Goal: Navigation & Orientation: Find specific page/section

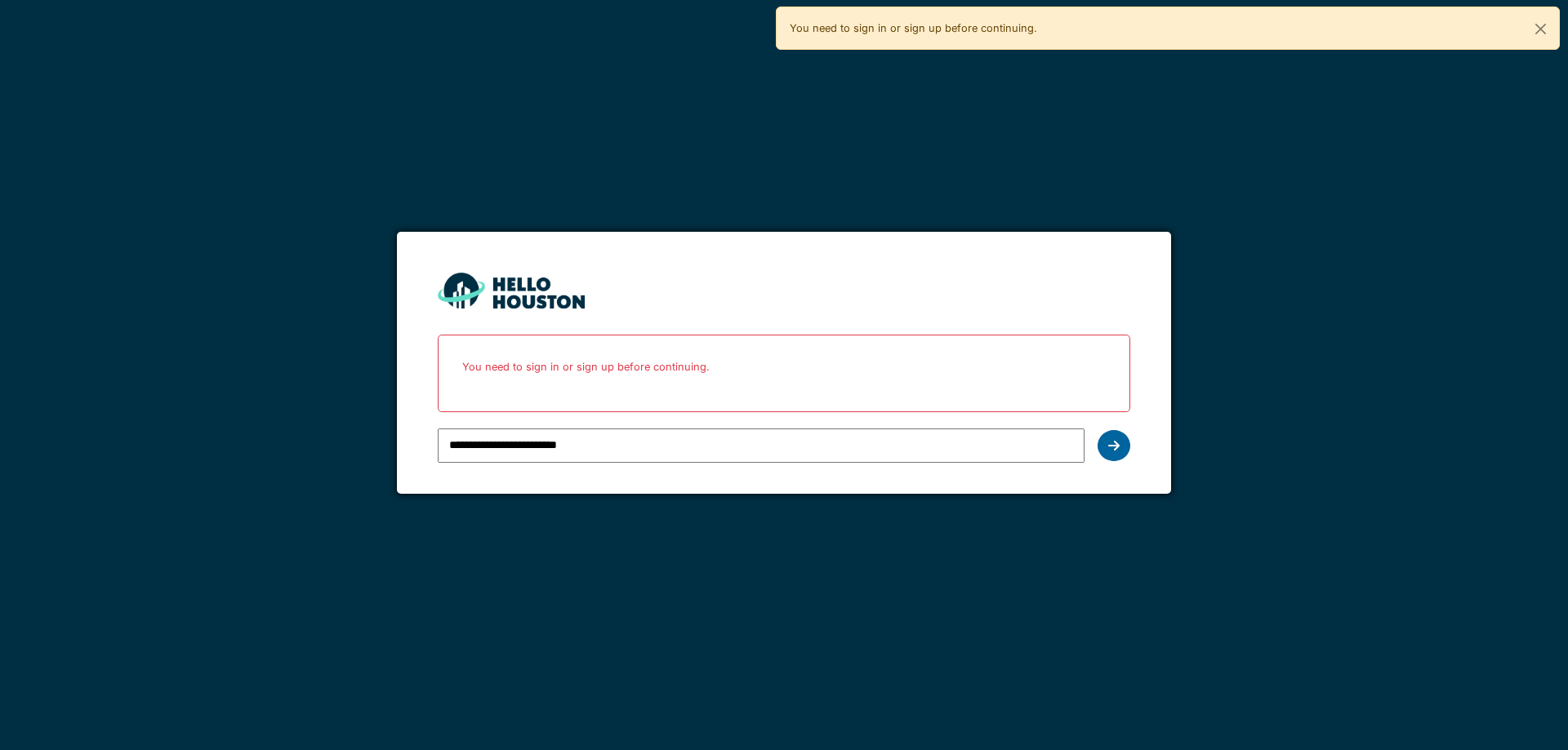
click at [1122, 446] on div at bounding box center [1113, 445] width 33 height 31
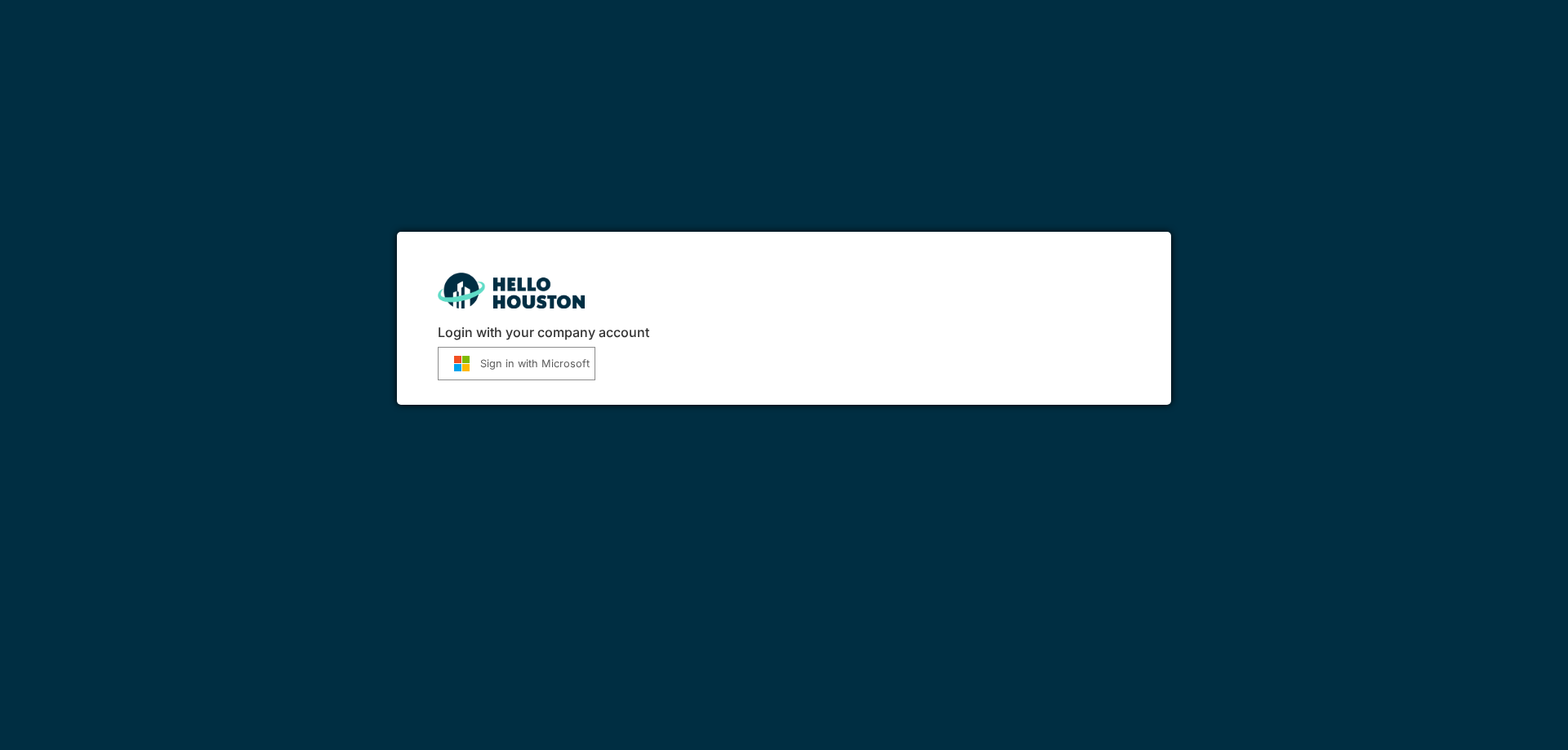
click at [530, 357] on button "Sign in with Microsoft" at bounding box center [516, 364] width 157 height 34
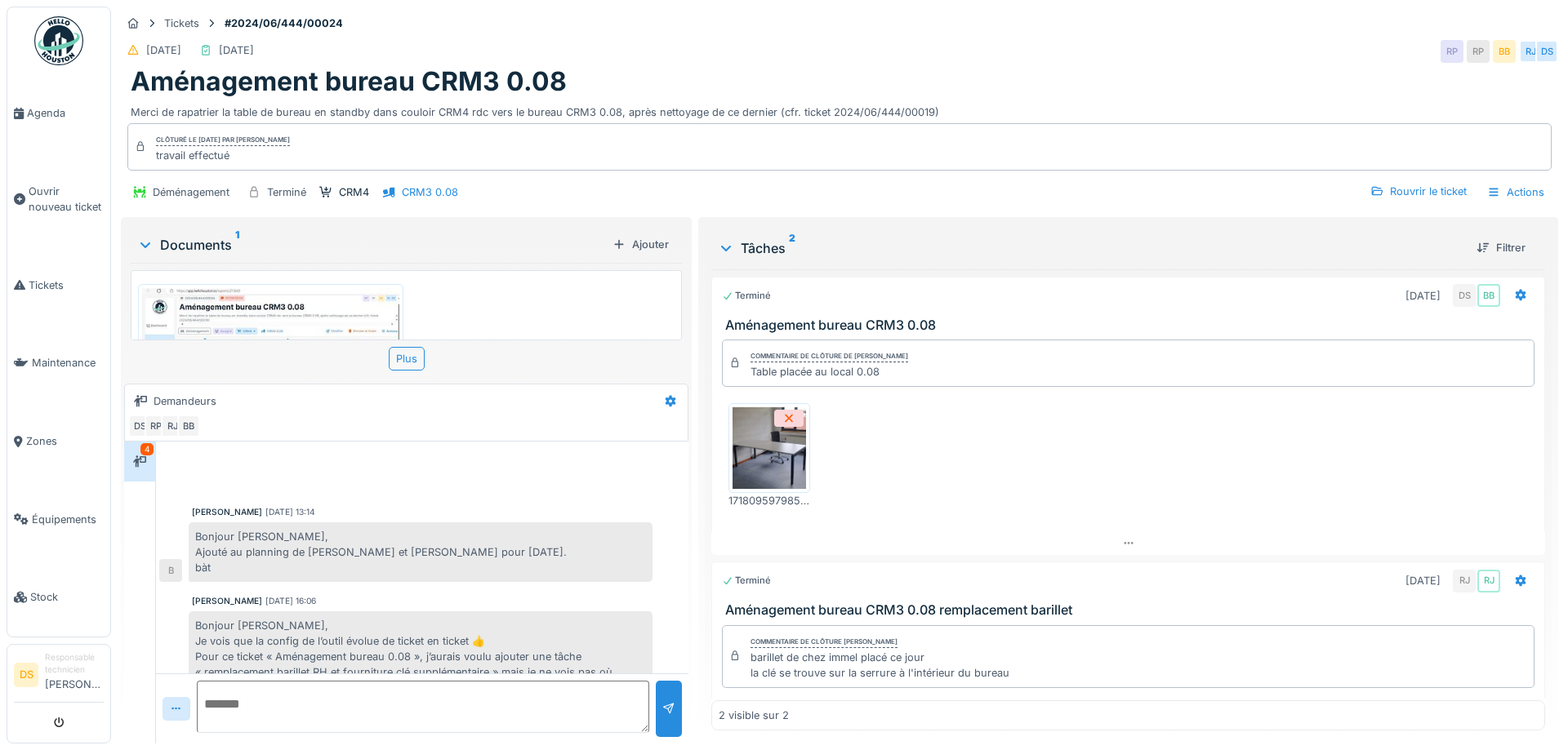
scroll to position [420, 0]
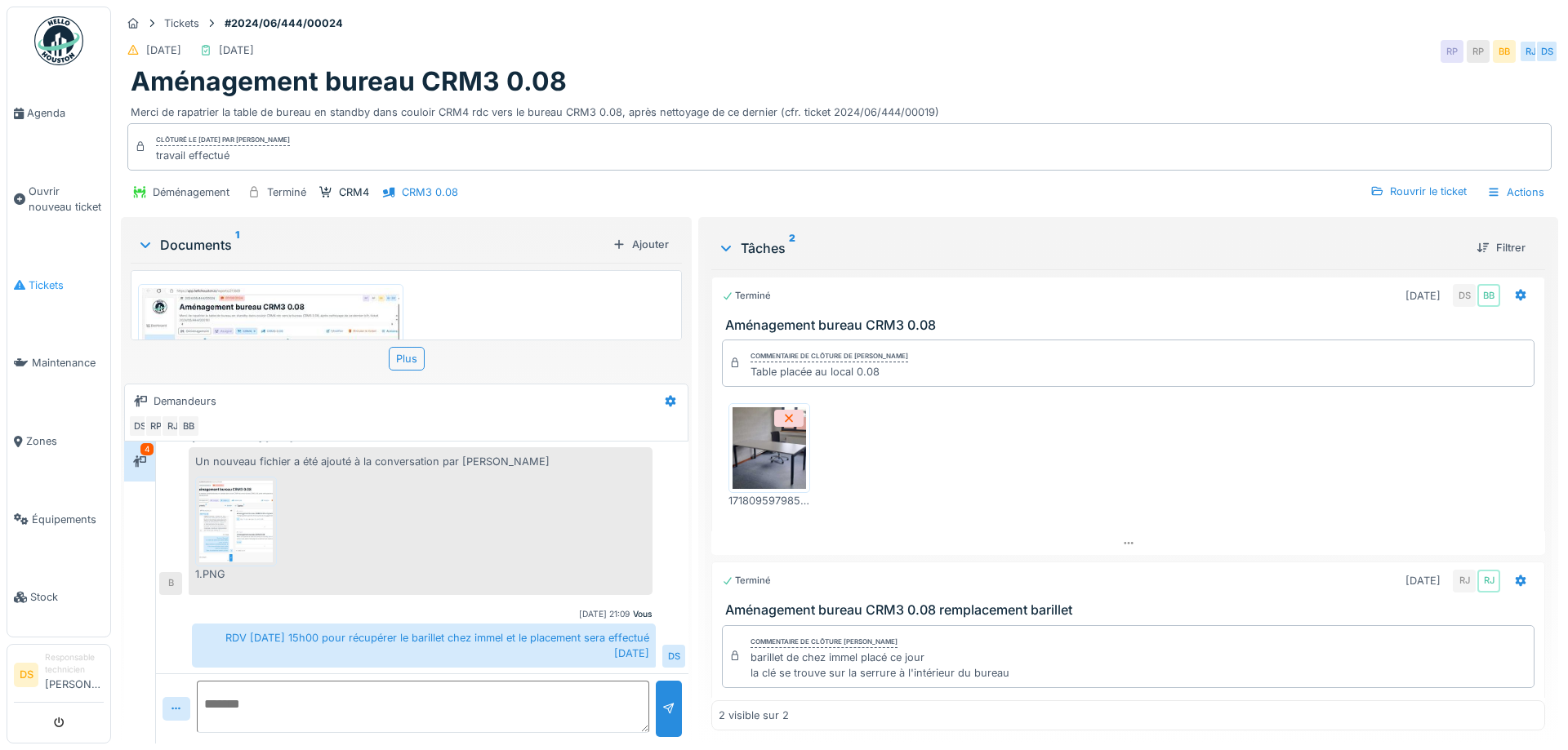
click at [23, 288] on link "Tickets" at bounding box center [58, 285] width 103 height 78
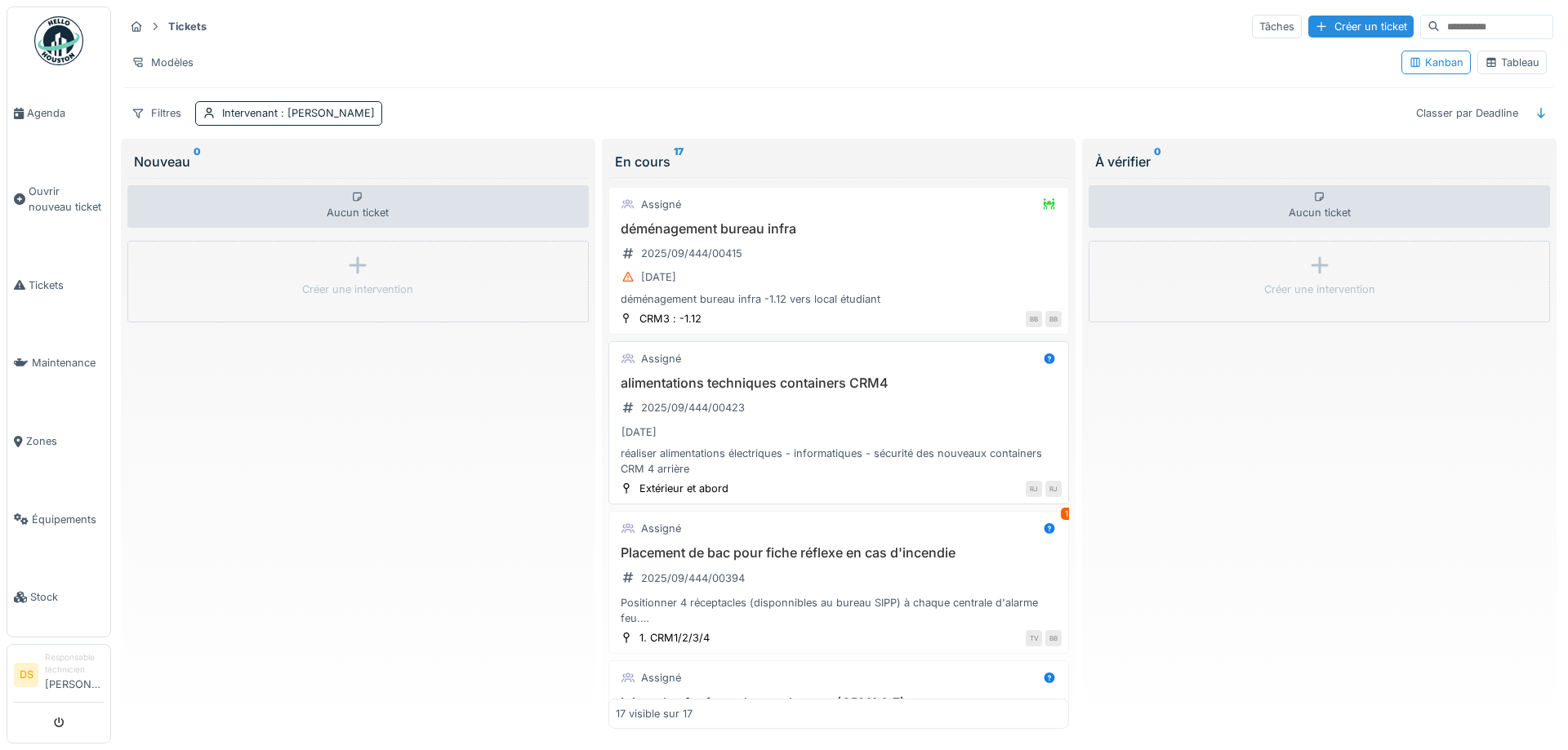
scroll to position [2007, 0]
